Goal: Task Accomplishment & Management: Use online tool/utility

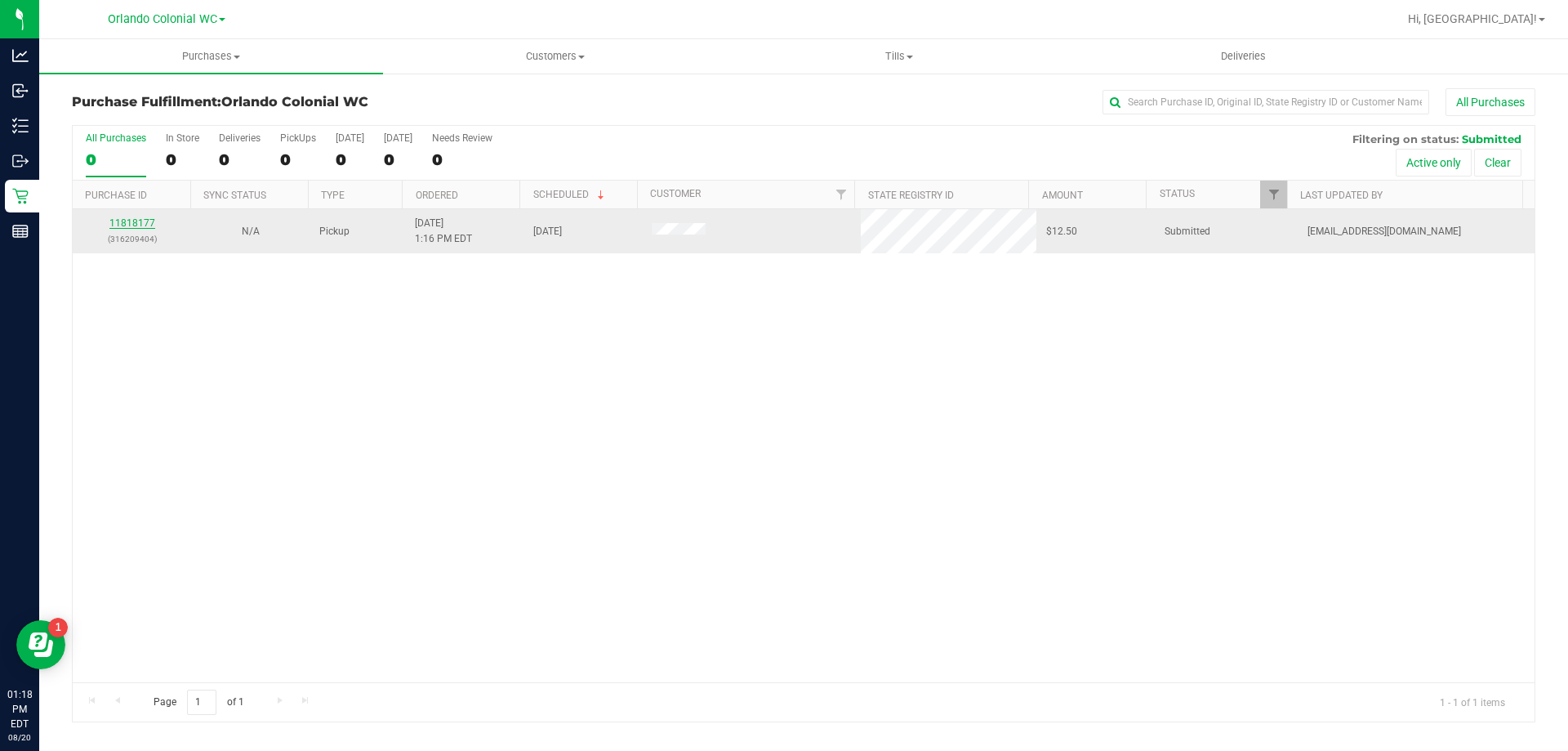
click at [132, 223] on link "11818177" at bounding box center [132, 223] width 45 height 12
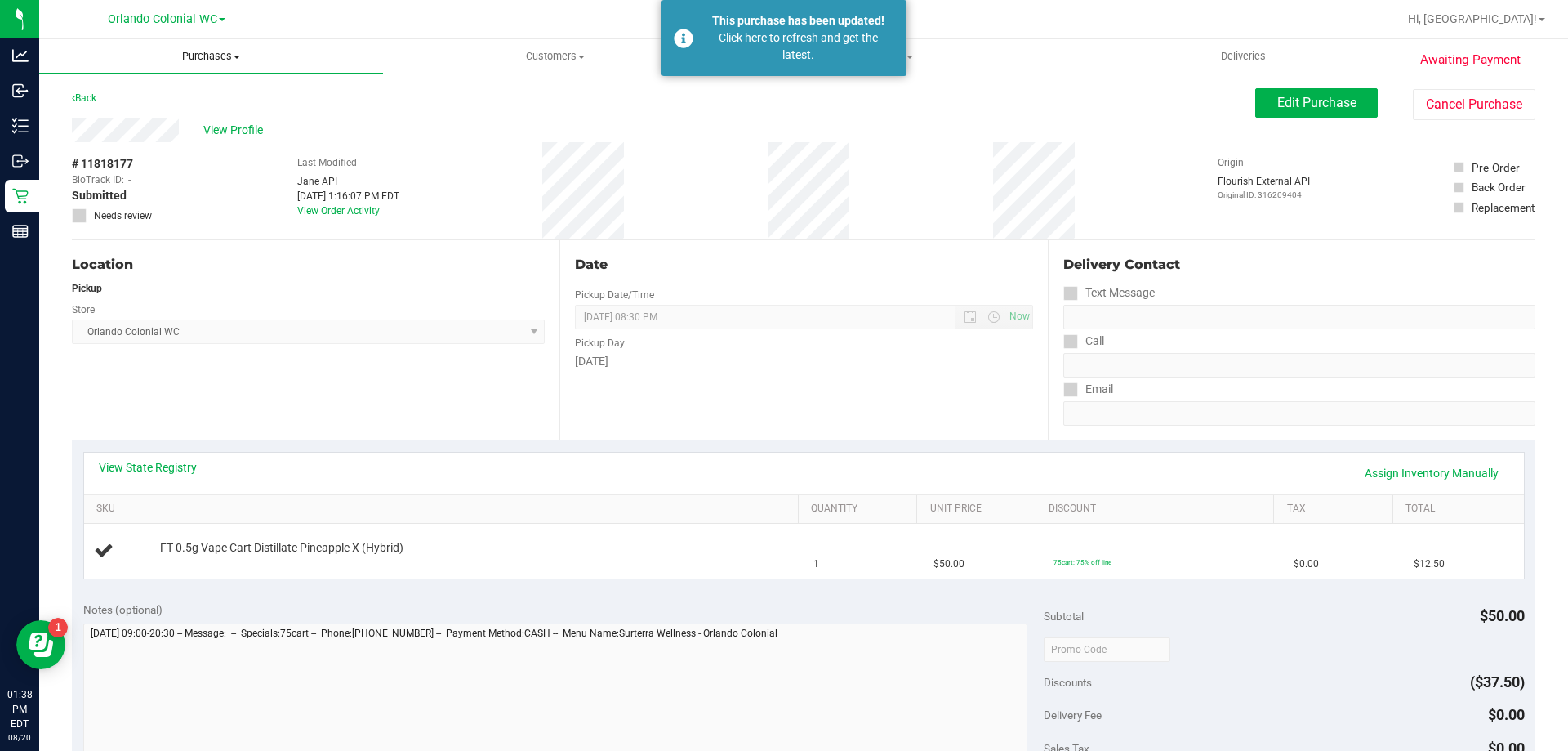
click at [199, 71] on uib-tab-heading "Purchases Summary of purchases Fulfillment All purchases" at bounding box center [211, 56] width 344 height 35
click at [199, 44] on uib-tab-heading "Purchases Summary of purchases Fulfillment All purchases" at bounding box center [211, 56] width 344 height 35
click at [201, 63] on span "Purchases" at bounding box center [211, 56] width 344 height 15
click at [147, 114] on li "Fulfillment" at bounding box center [211, 119] width 344 height 20
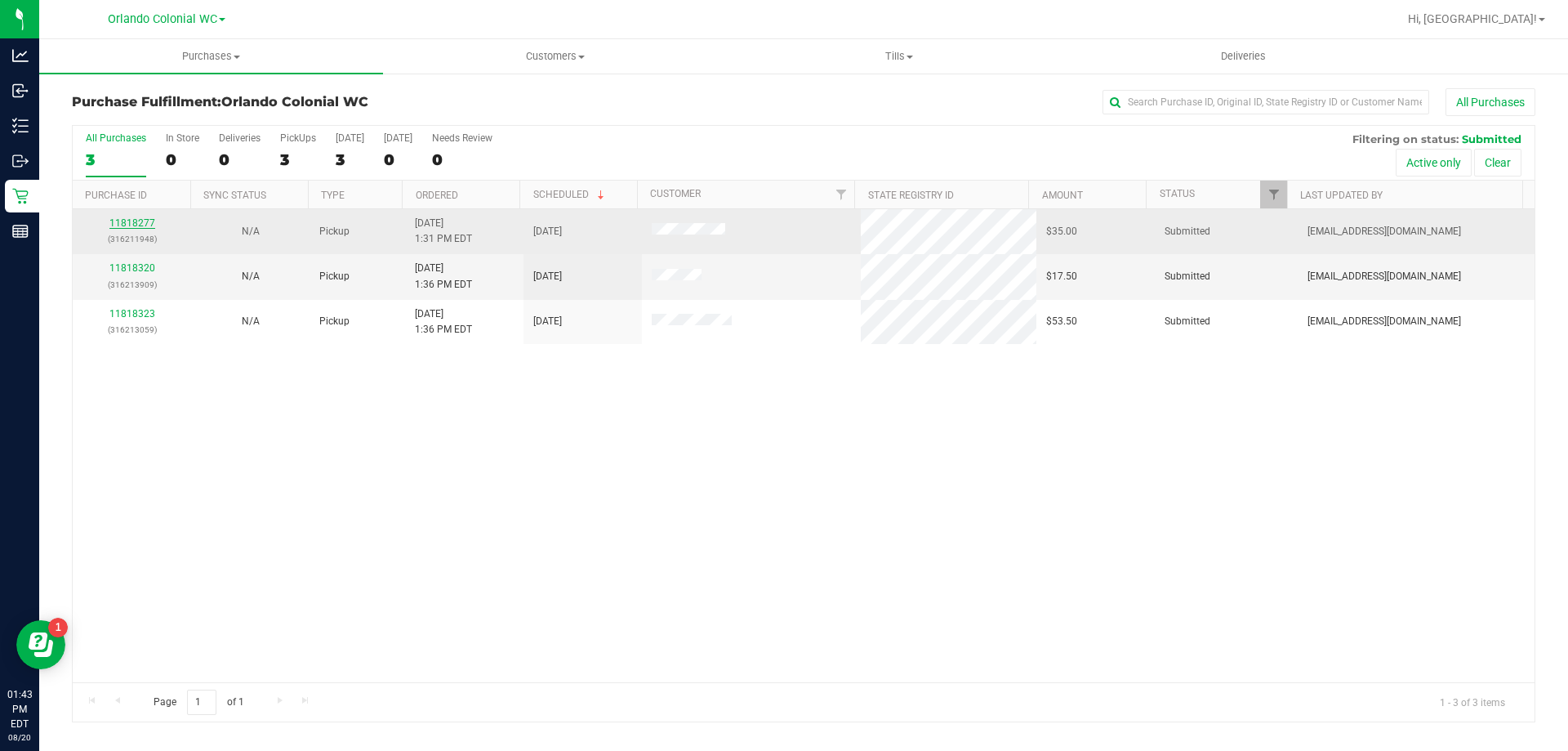
drag, startPoint x: 121, startPoint y: 230, endPoint x: 121, endPoint y: 220, distance: 10.0
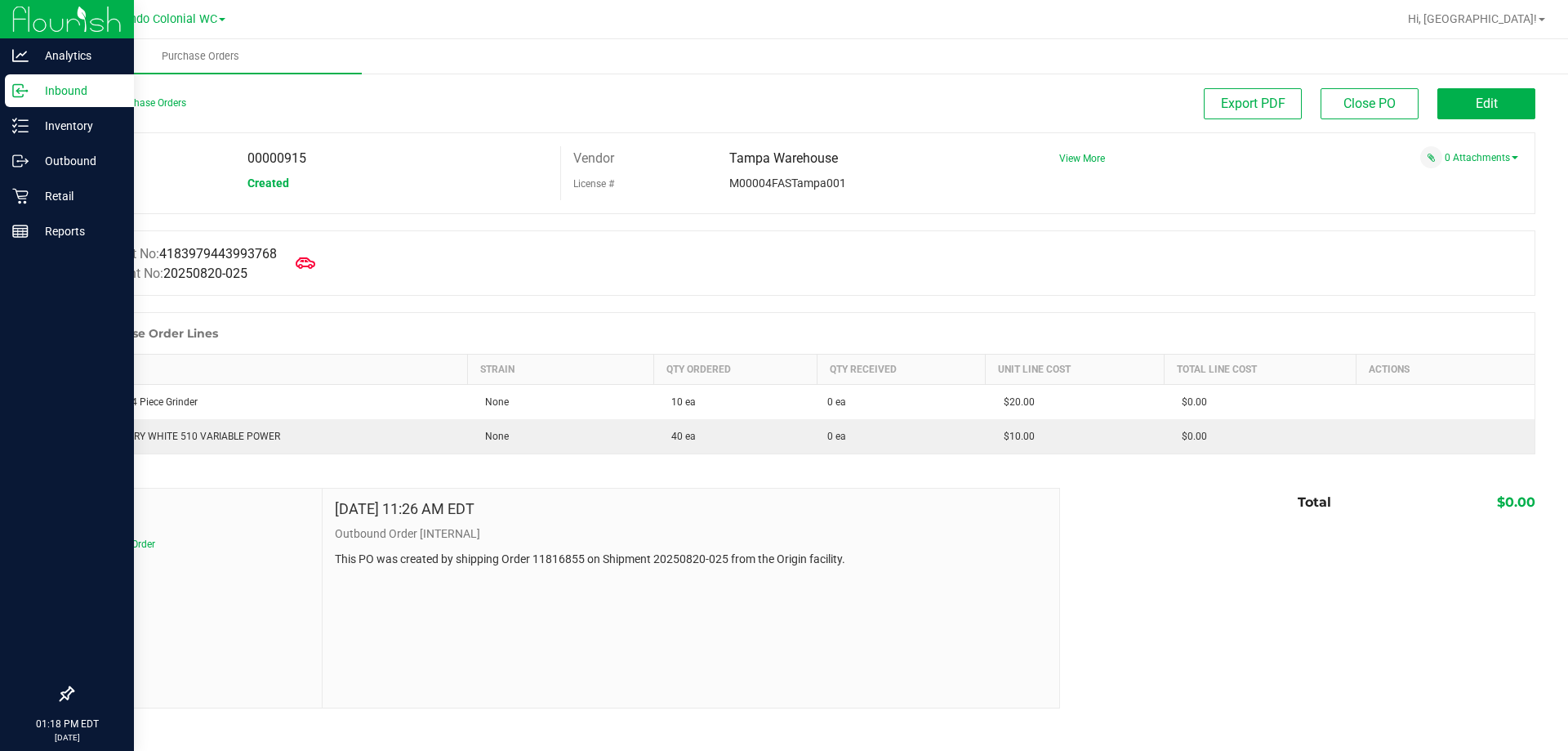
drag, startPoint x: 0, startPoint y: 0, endPoint x: 56, endPoint y: 100, distance: 114.6
click at [56, 100] on p "Inbound" at bounding box center [77, 91] width 98 height 20
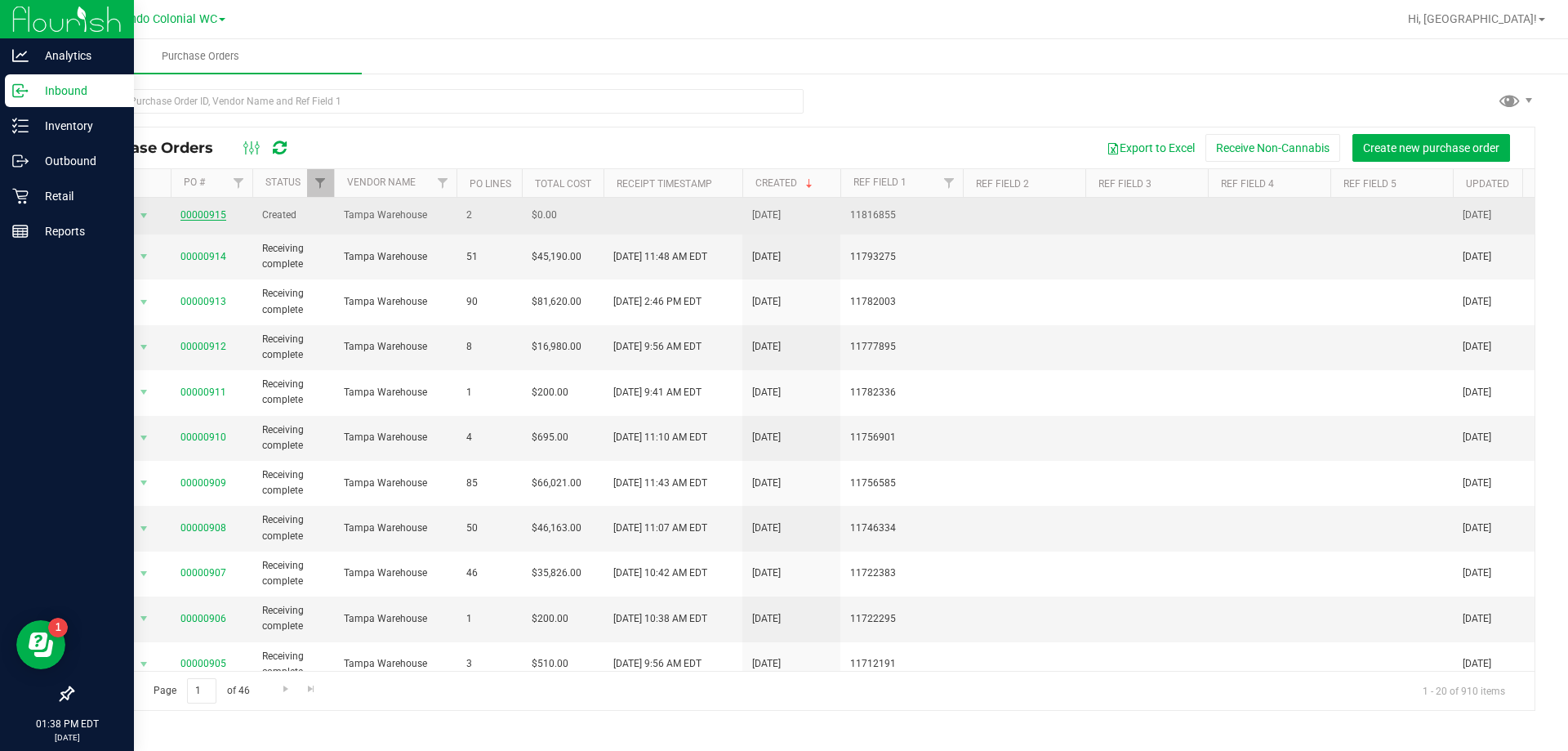
click at [193, 218] on link "00000915" at bounding box center [204, 215] width 45 height 12
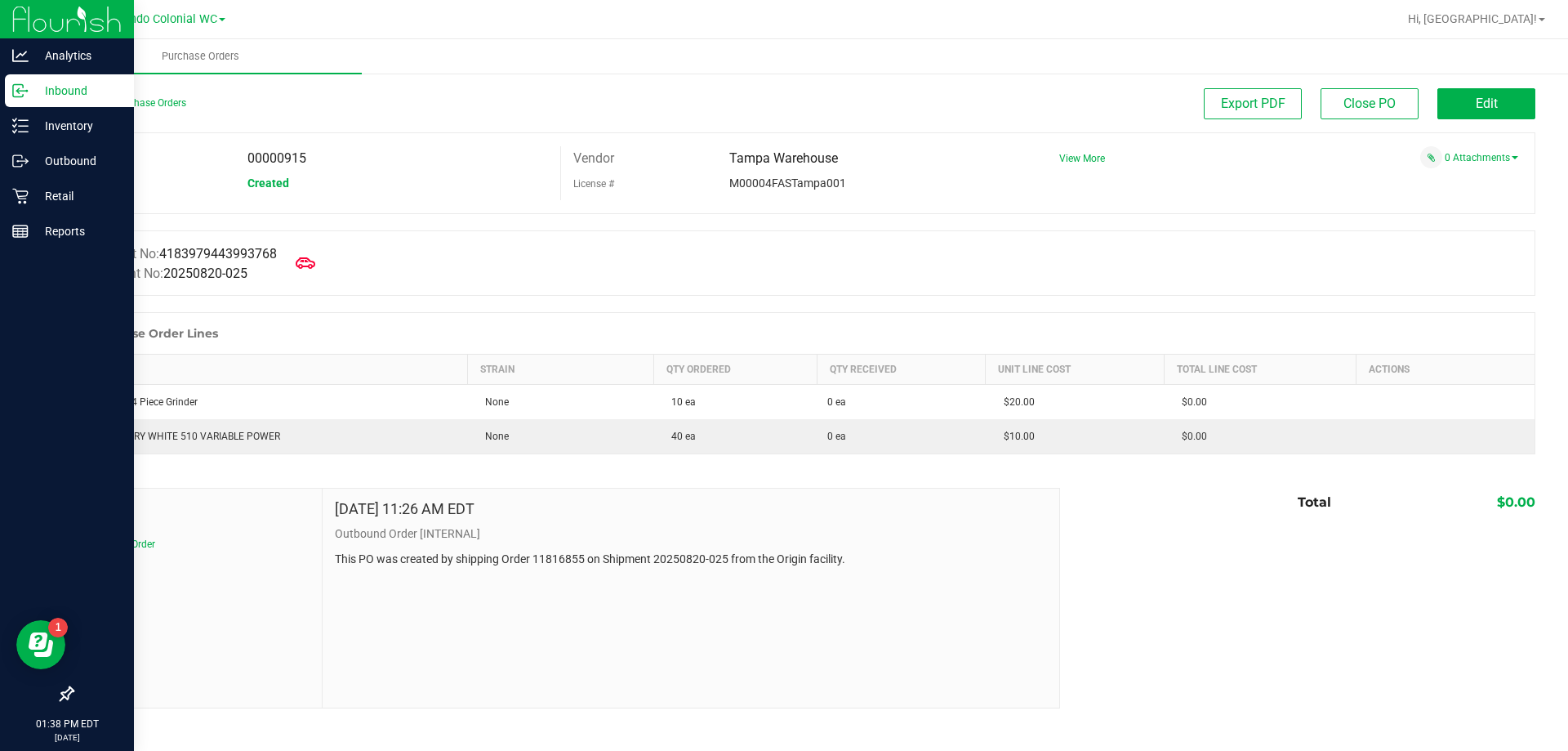
click at [104, 96] on div "Back to Purchase Orders" at bounding box center [255, 103] width 366 height 30
click at [118, 102] on link "Back to Purchase Orders" at bounding box center [129, 103] width 115 height 12
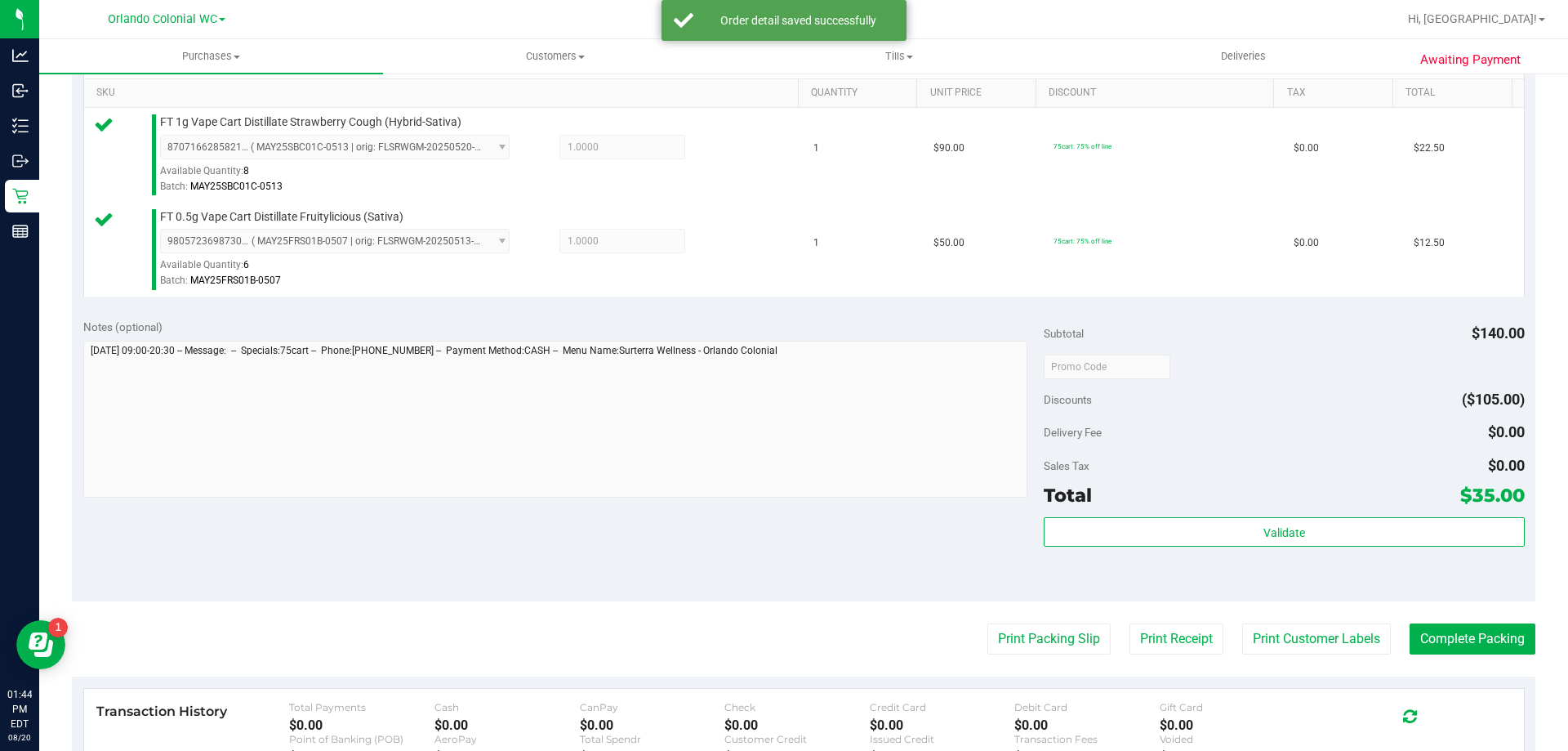
scroll to position [428, 0]
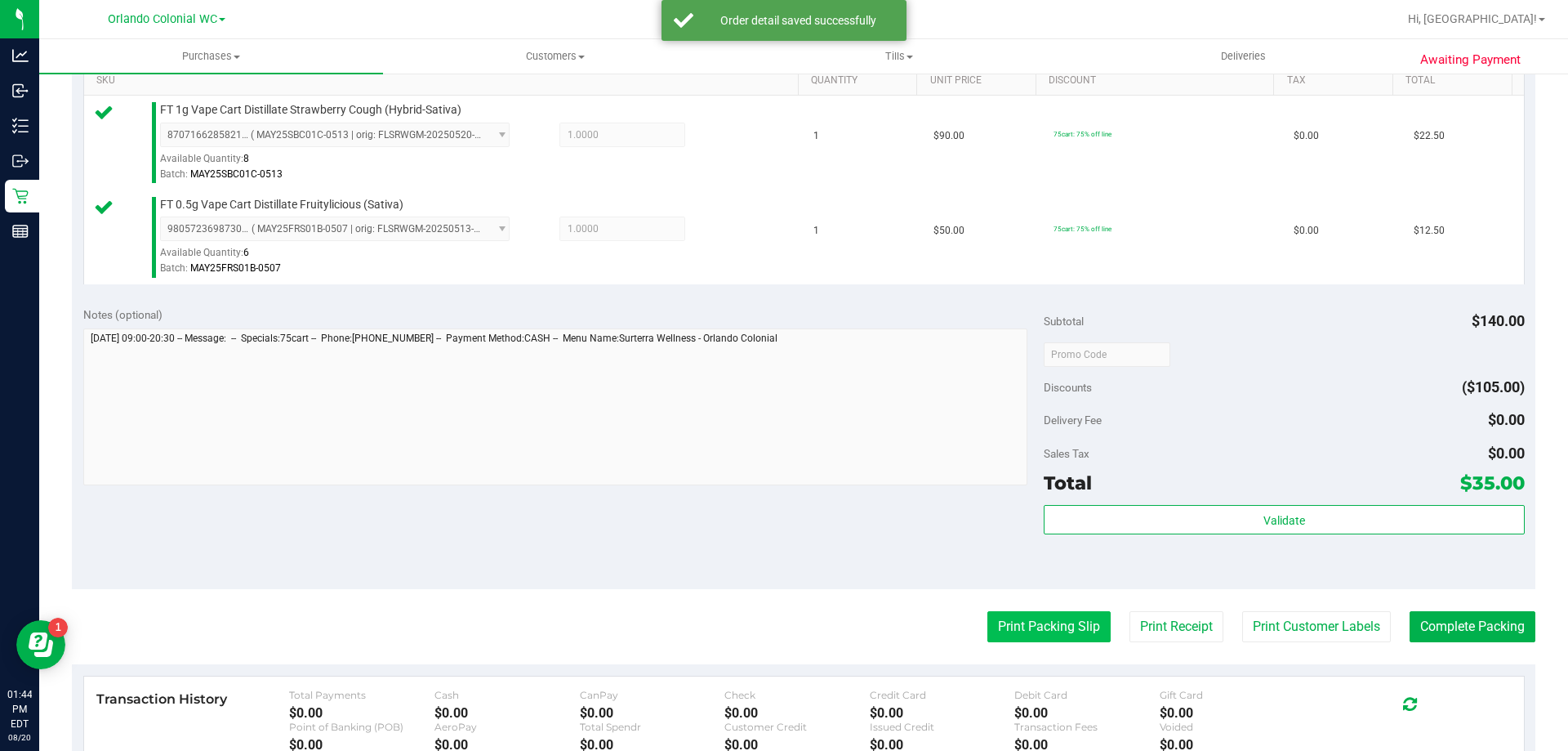
click at [1006, 633] on button "Print Packing Slip" at bounding box center [1048, 626] width 124 height 31
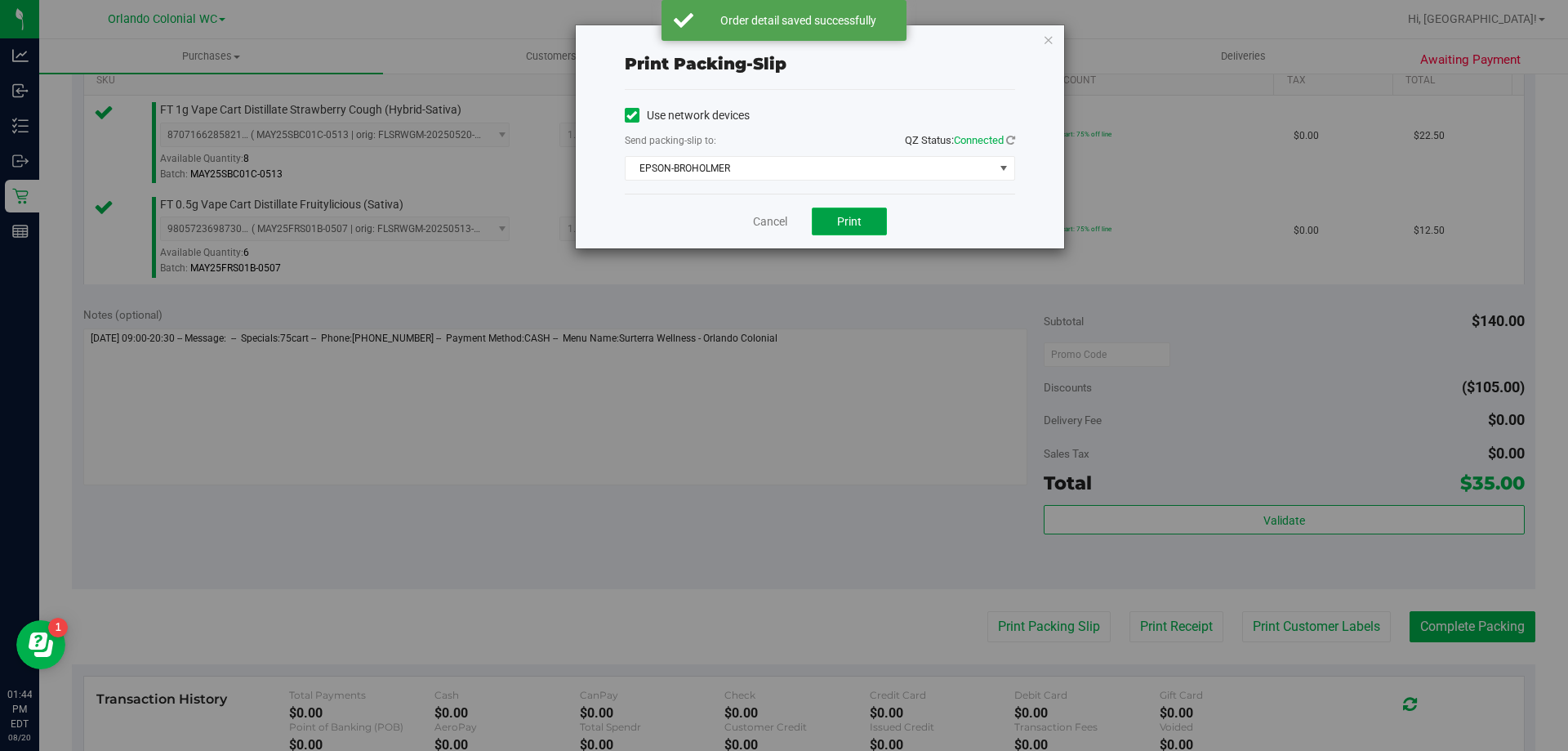
click at [832, 223] on button "Print" at bounding box center [850, 221] width 75 height 28
click at [763, 226] on link "Cancel" at bounding box center [770, 221] width 35 height 17
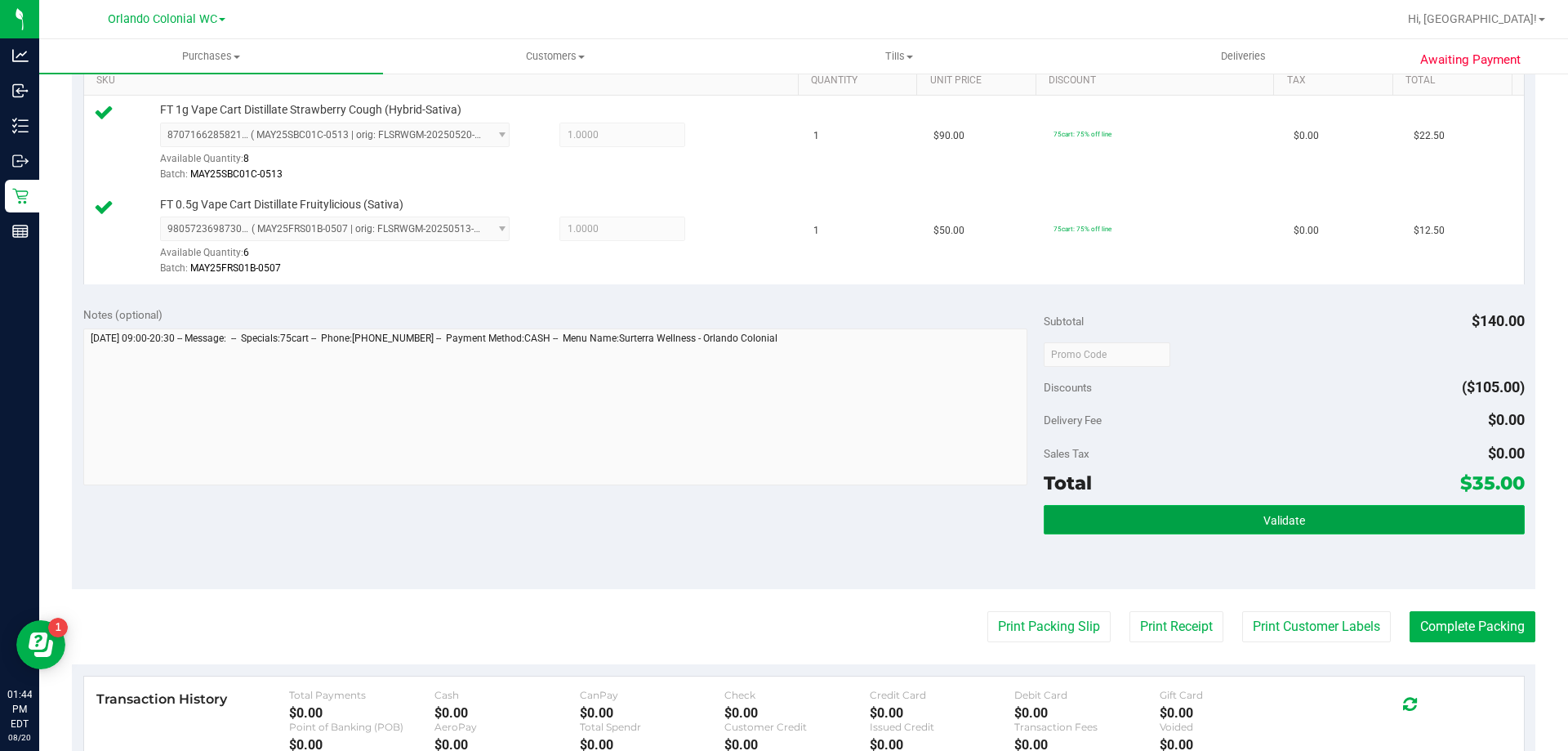
click at [1264, 510] on button "Validate" at bounding box center [1283, 520] width 480 height 30
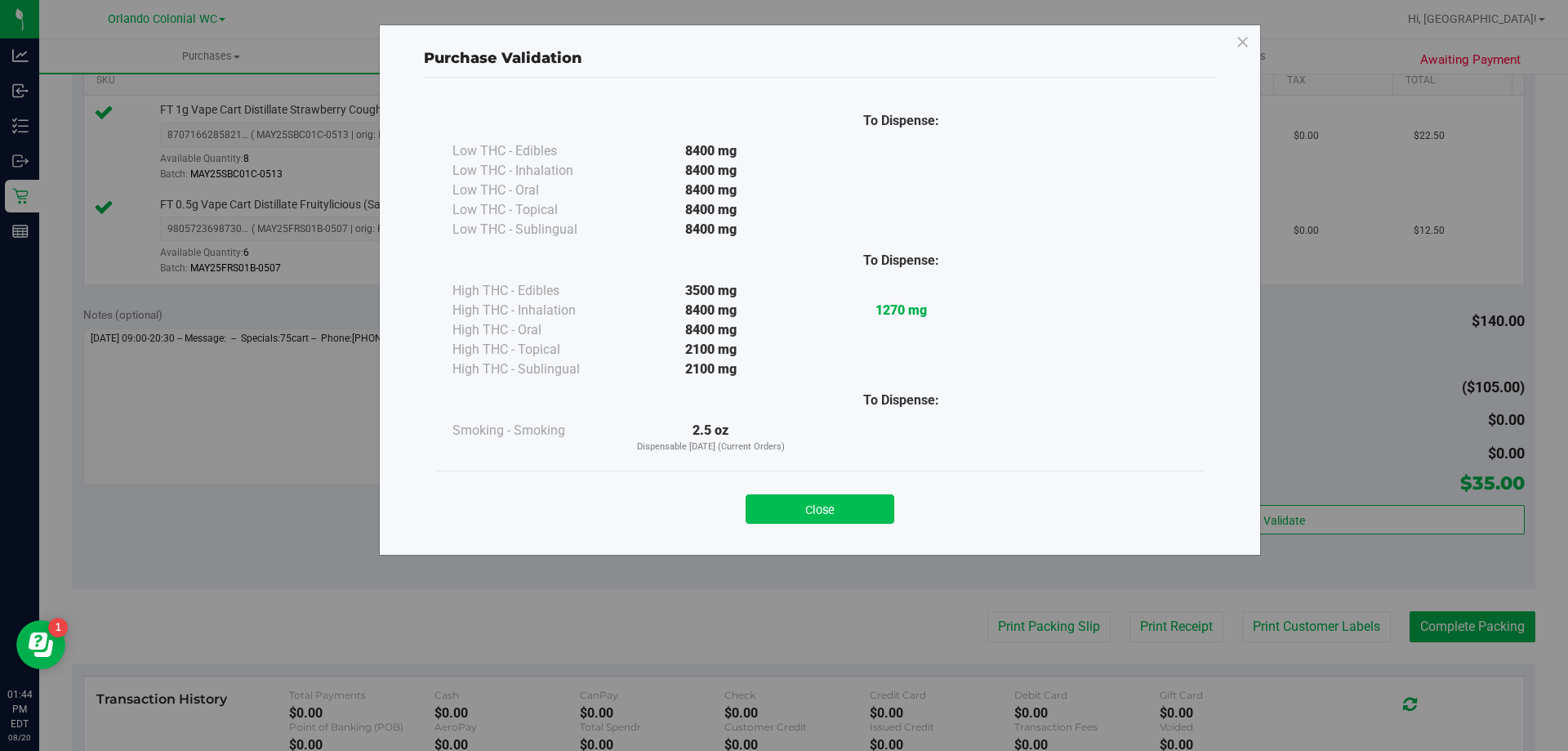
click at [841, 494] on button "Close" at bounding box center [820, 509] width 148 height 30
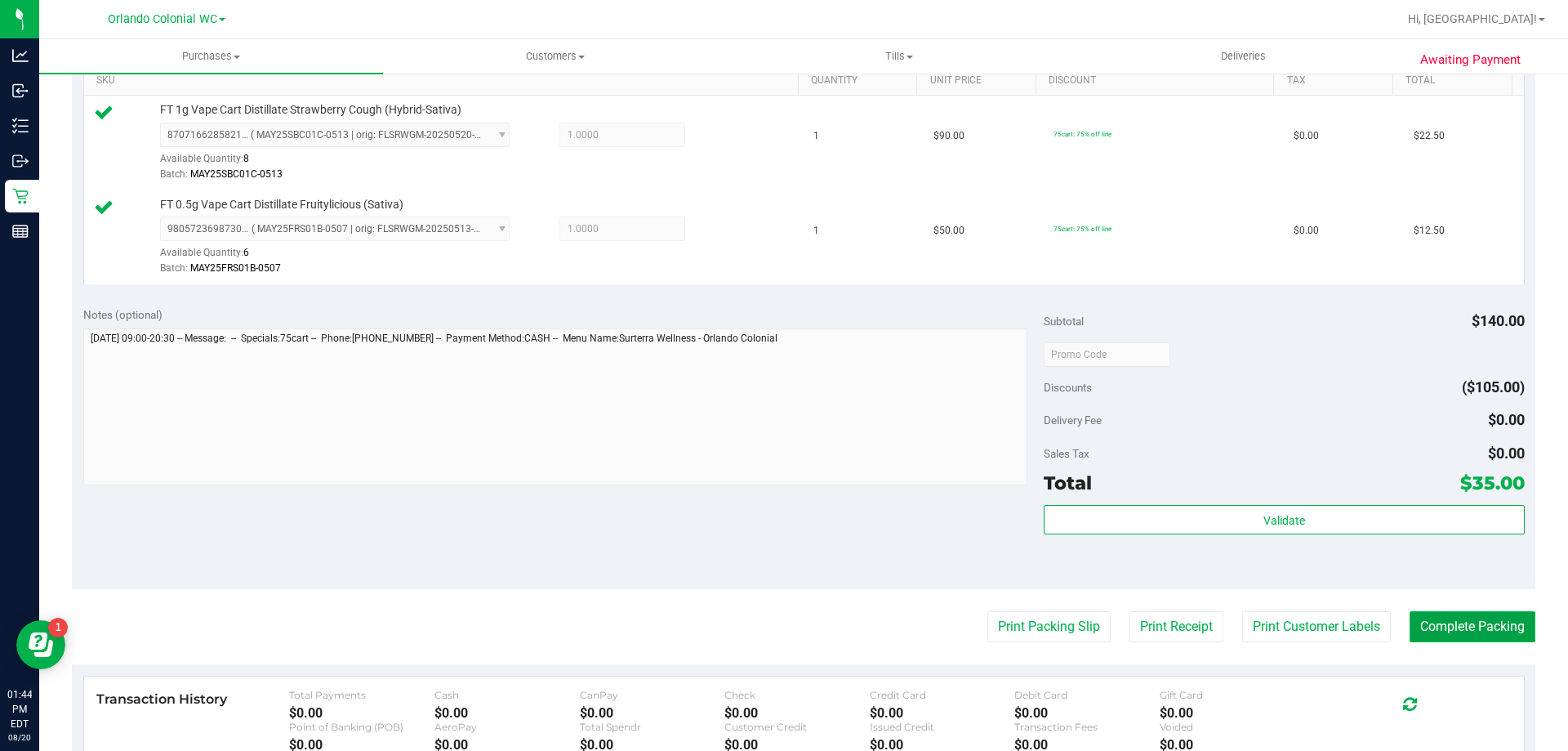
click at [1434, 633] on button "Complete Packing" at bounding box center [1472, 626] width 125 height 31
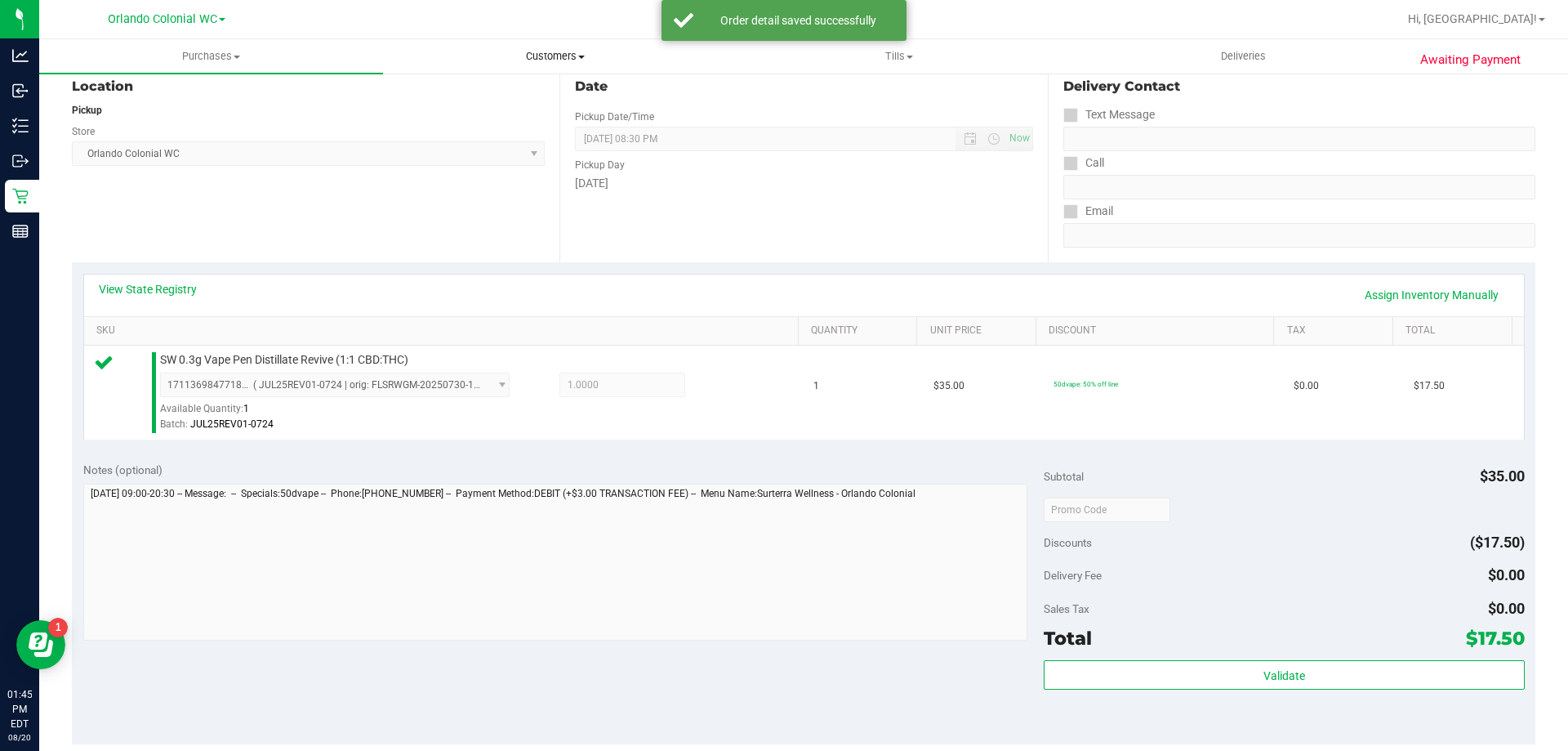
scroll to position [226, 0]
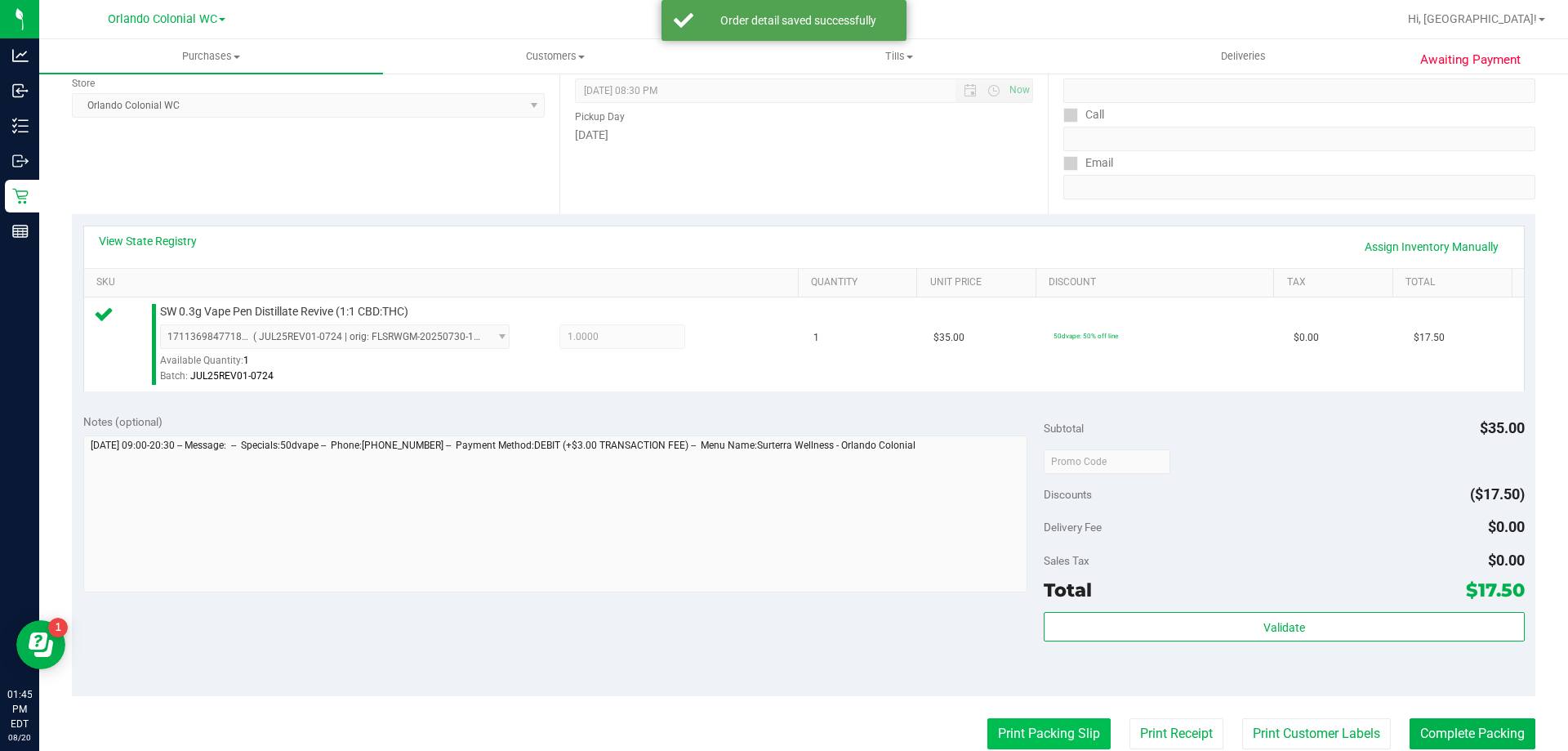
click at [1031, 729] on button "Print Packing Slip" at bounding box center [1048, 733] width 124 height 31
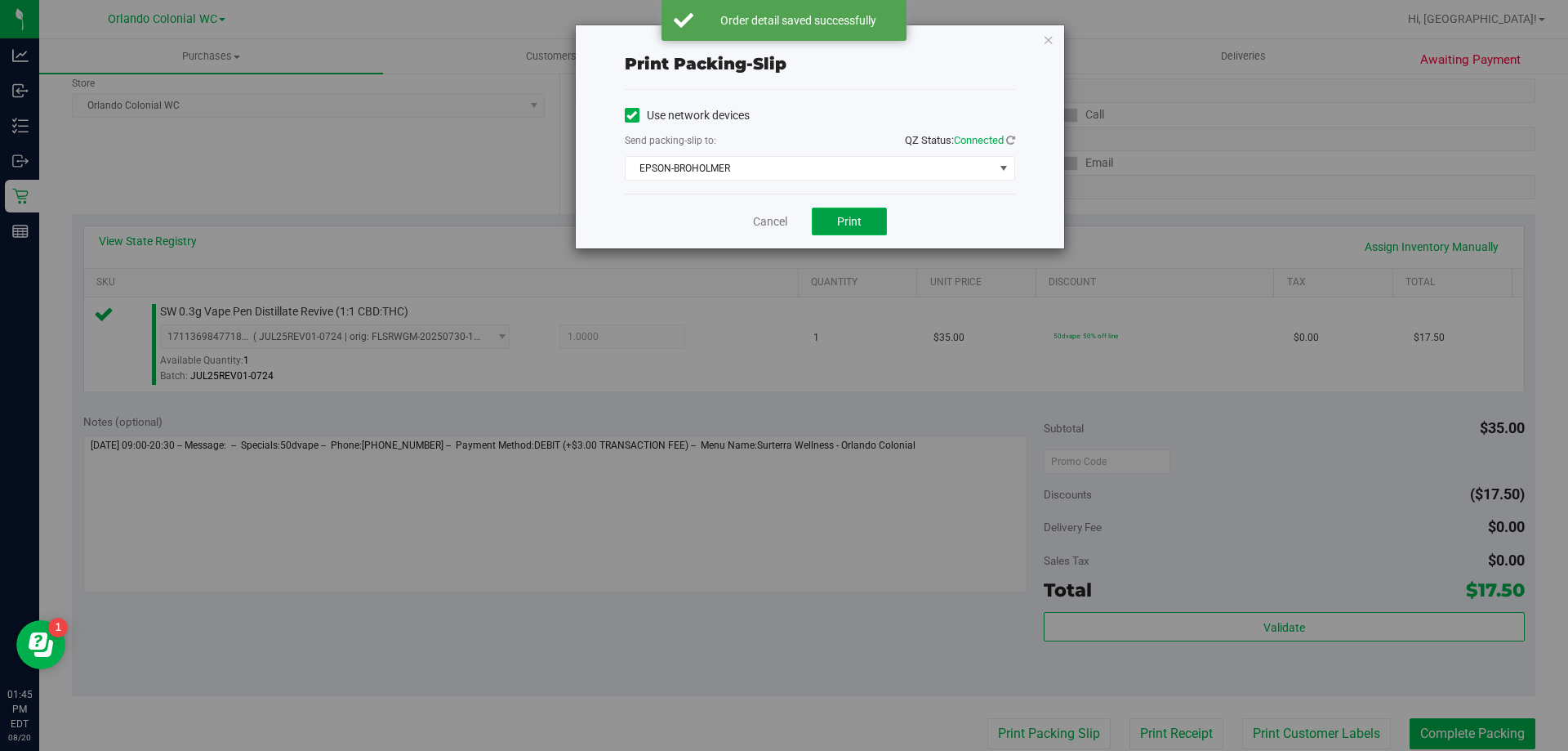
click at [852, 231] on button "Print" at bounding box center [850, 221] width 75 height 28
click at [780, 225] on link "Cancel" at bounding box center [770, 221] width 35 height 17
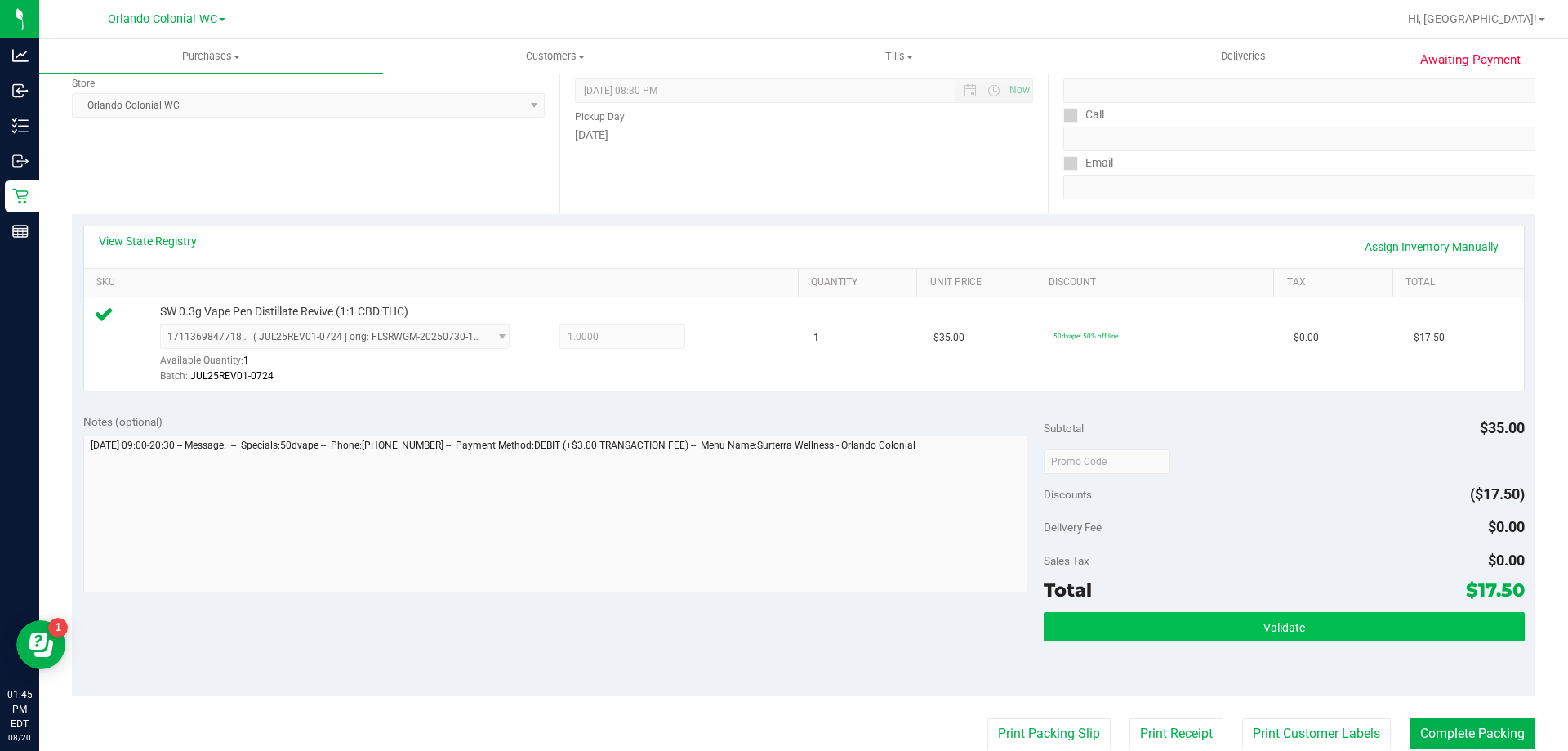
click at [1280, 612] on button "Validate" at bounding box center [1283, 626] width 480 height 30
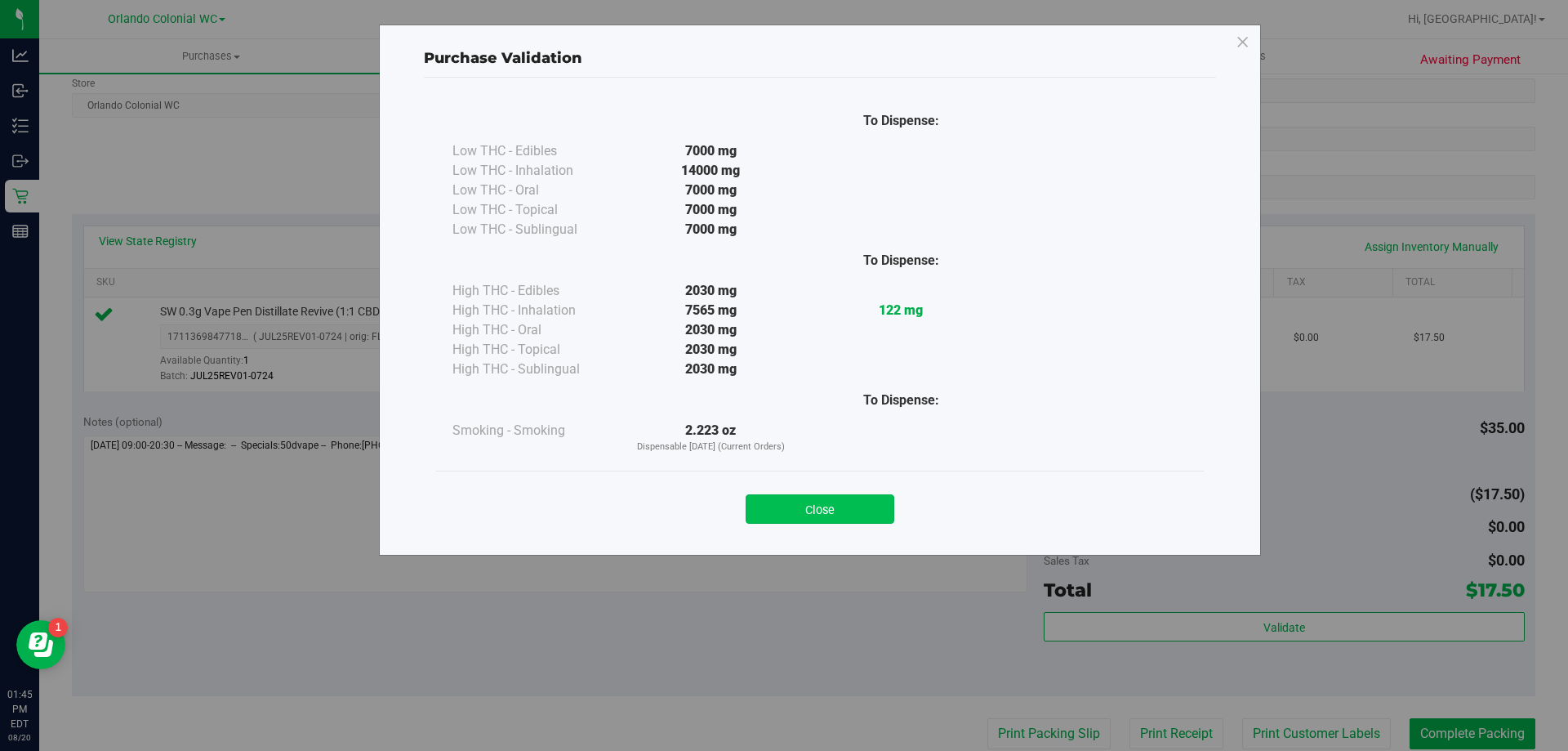
click at [837, 517] on button "Close" at bounding box center [820, 509] width 148 height 30
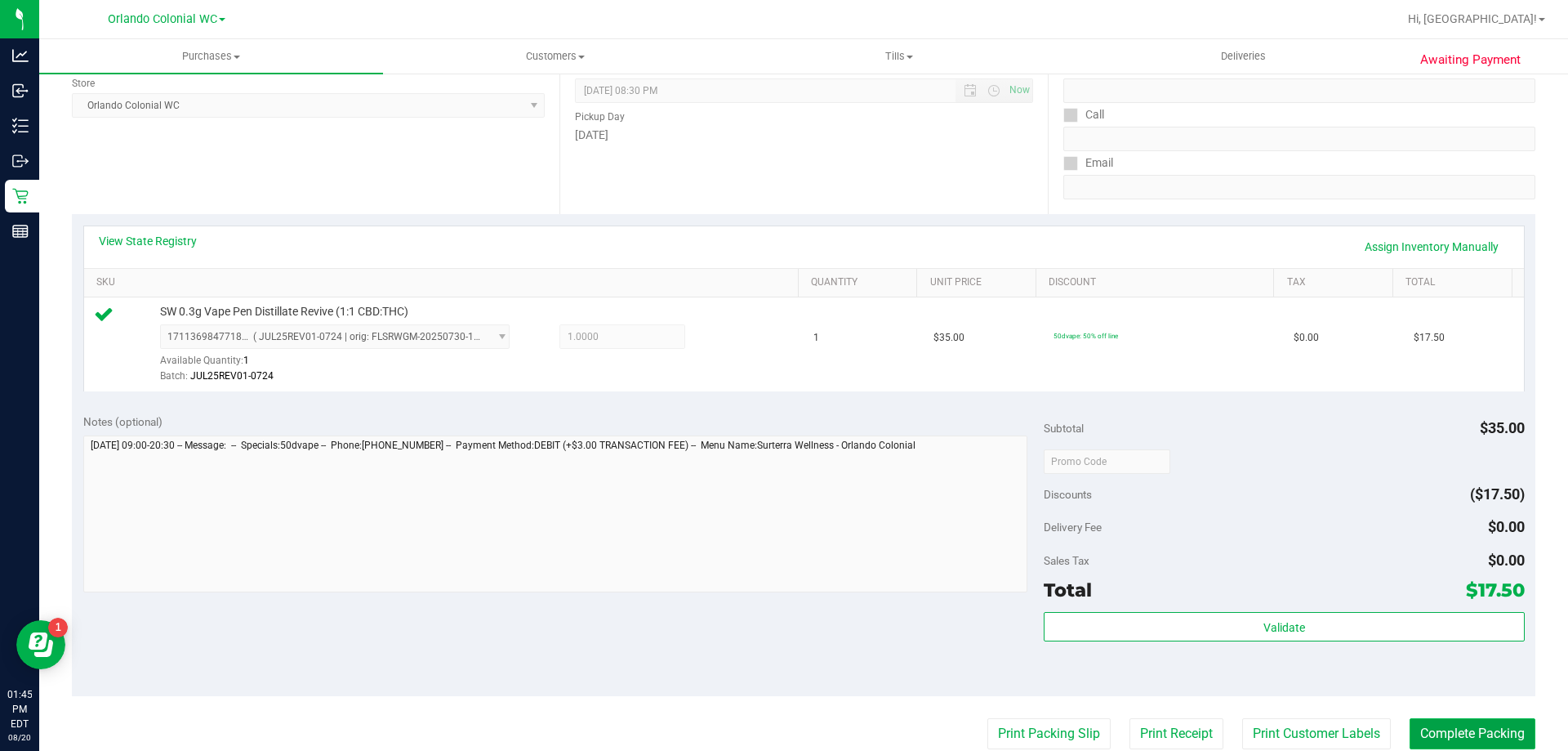
click at [1486, 738] on button "Complete Packing" at bounding box center [1472, 733] width 125 height 31
